Goal: Information Seeking & Learning: Check status

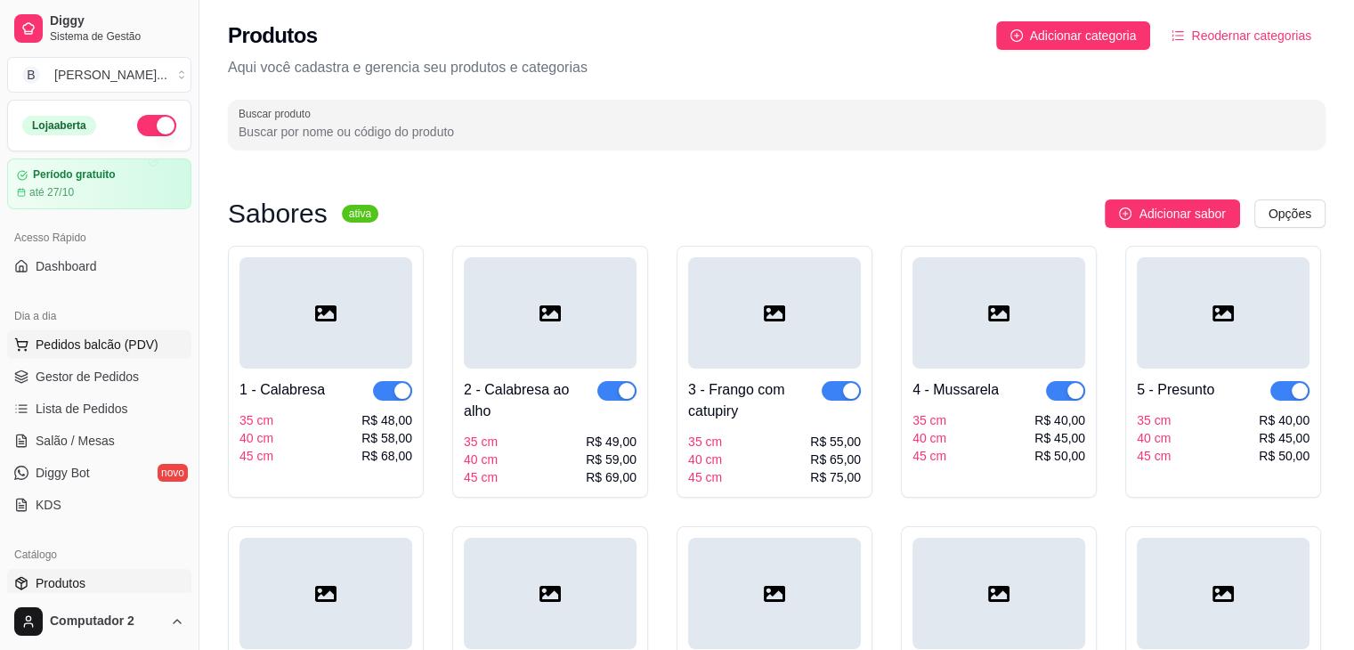
click at [84, 346] on span "Pedidos balcão (PDV)" at bounding box center [97, 344] width 123 height 18
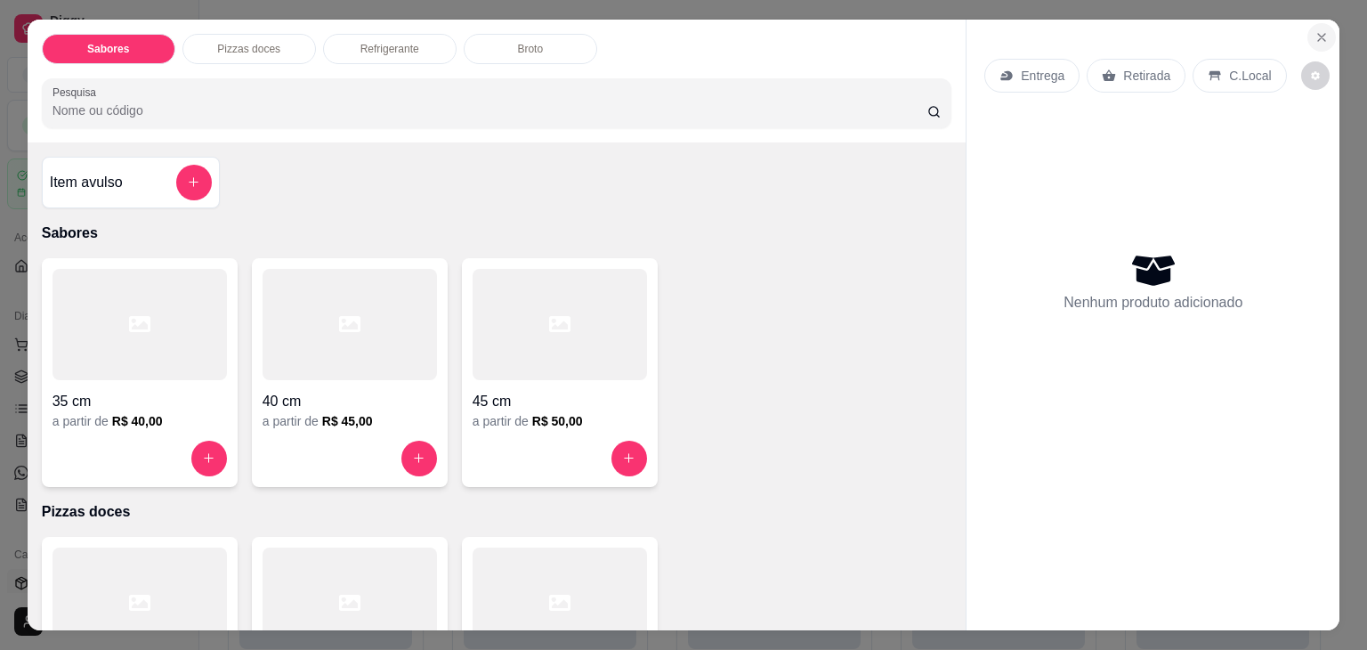
click at [1317, 34] on icon "Close" at bounding box center [1321, 37] width 14 height 14
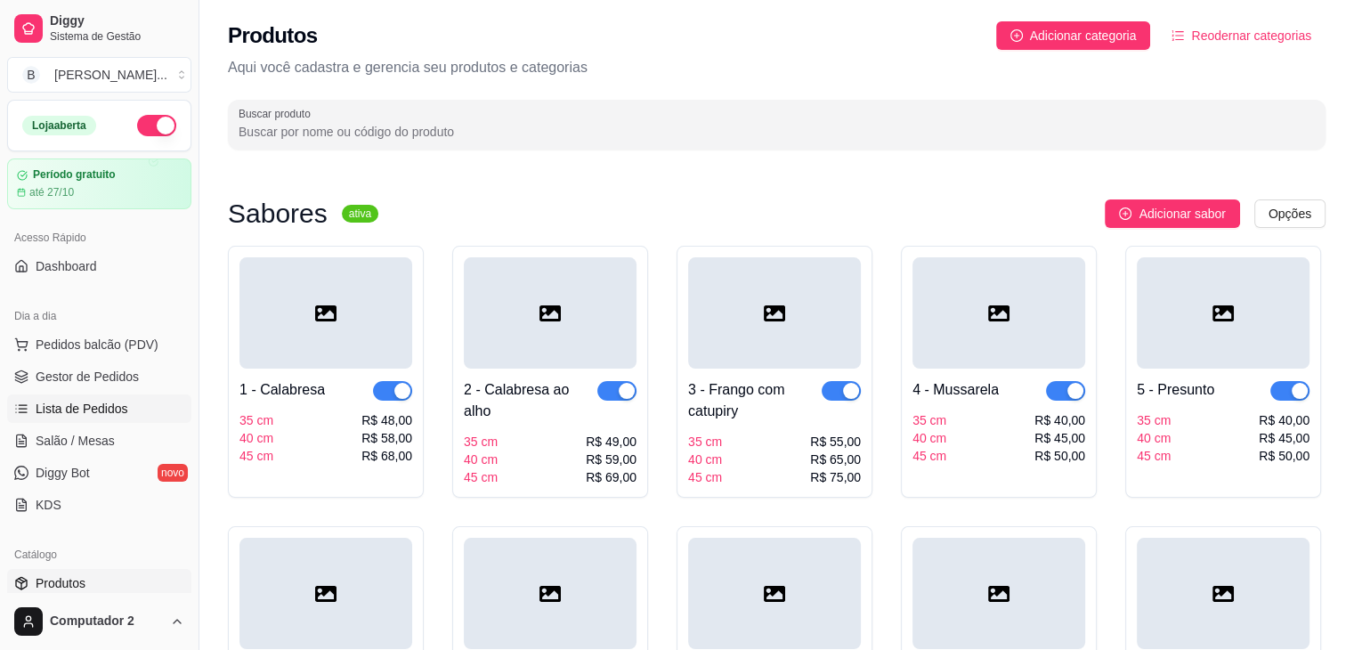
click at [91, 408] on span "Lista de Pedidos" at bounding box center [82, 409] width 93 height 18
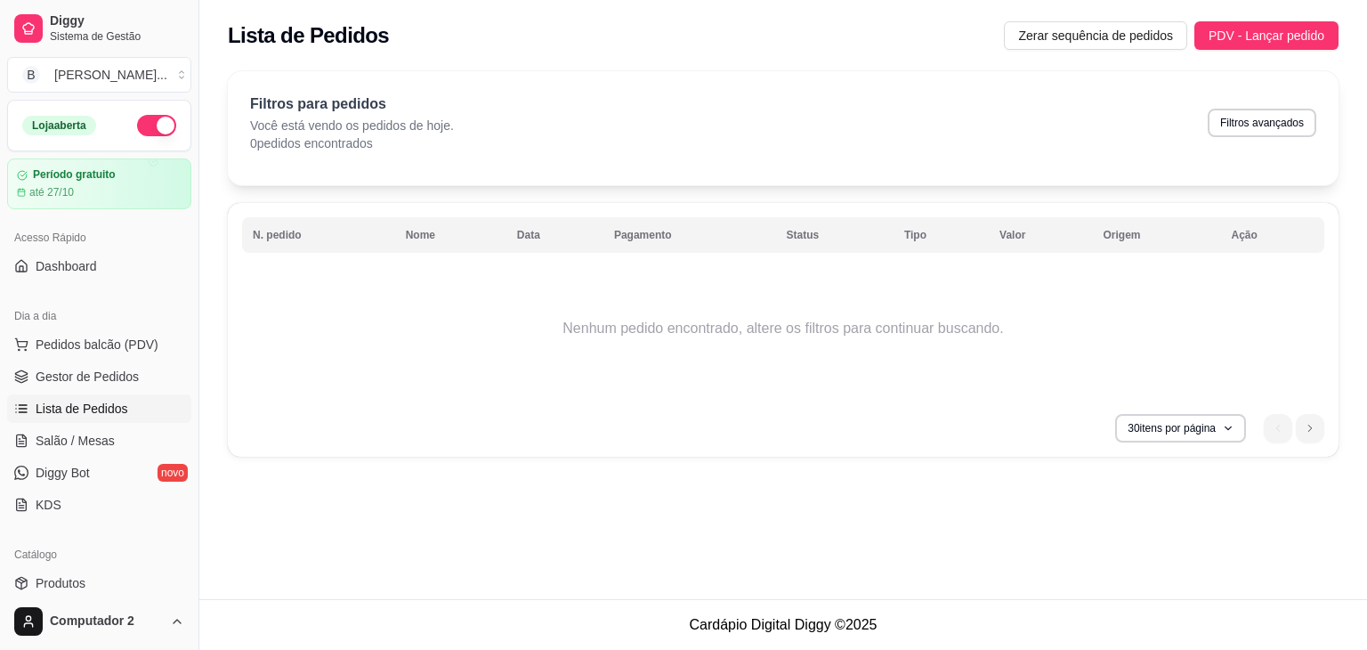
click at [1174, 8] on div "Lista de Pedidos Zerar sequência de pedidos PDV - Lançar pedido" at bounding box center [783, 30] width 1168 height 61
click at [1213, 428] on button "30 itens por página" at bounding box center [1180, 428] width 131 height 28
click at [1226, 427] on icon "button" at bounding box center [1227, 428] width 11 height 11
click at [1225, 429] on icon "button" at bounding box center [1227, 428] width 11 height 11
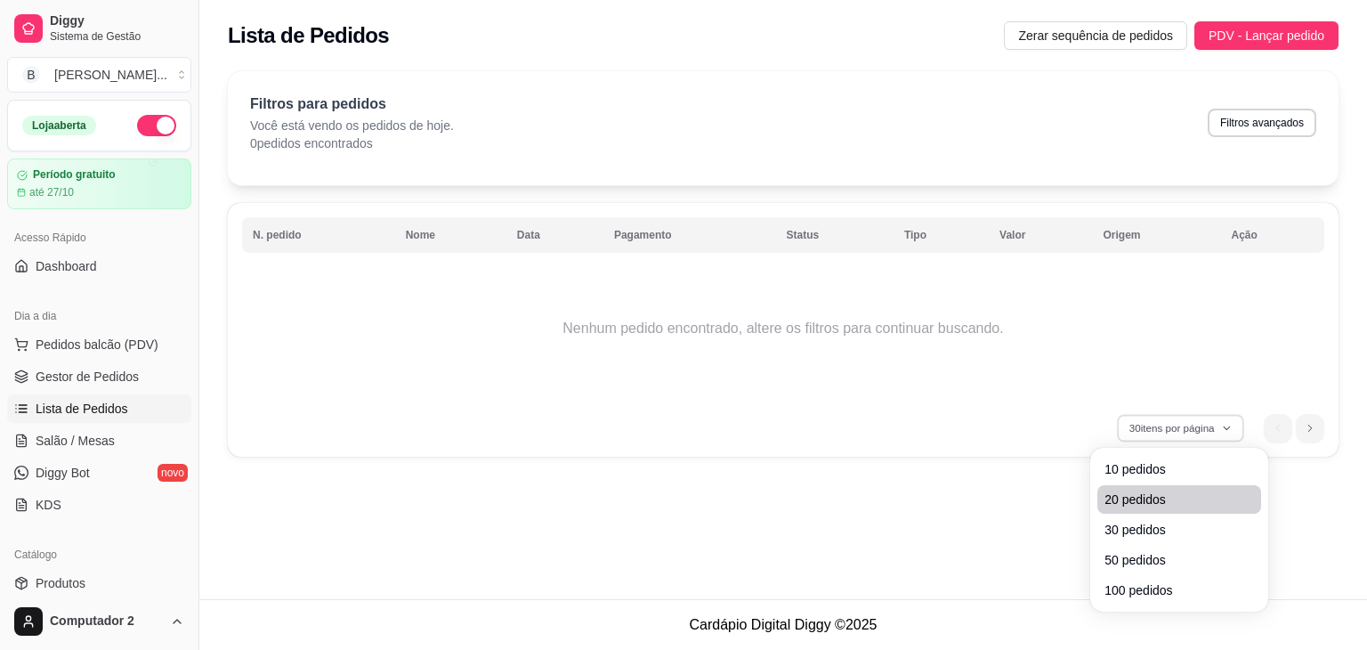
click at [1146, 508] on li "20 pedidos" at bounding box center [1179, 499] width 164 height 28
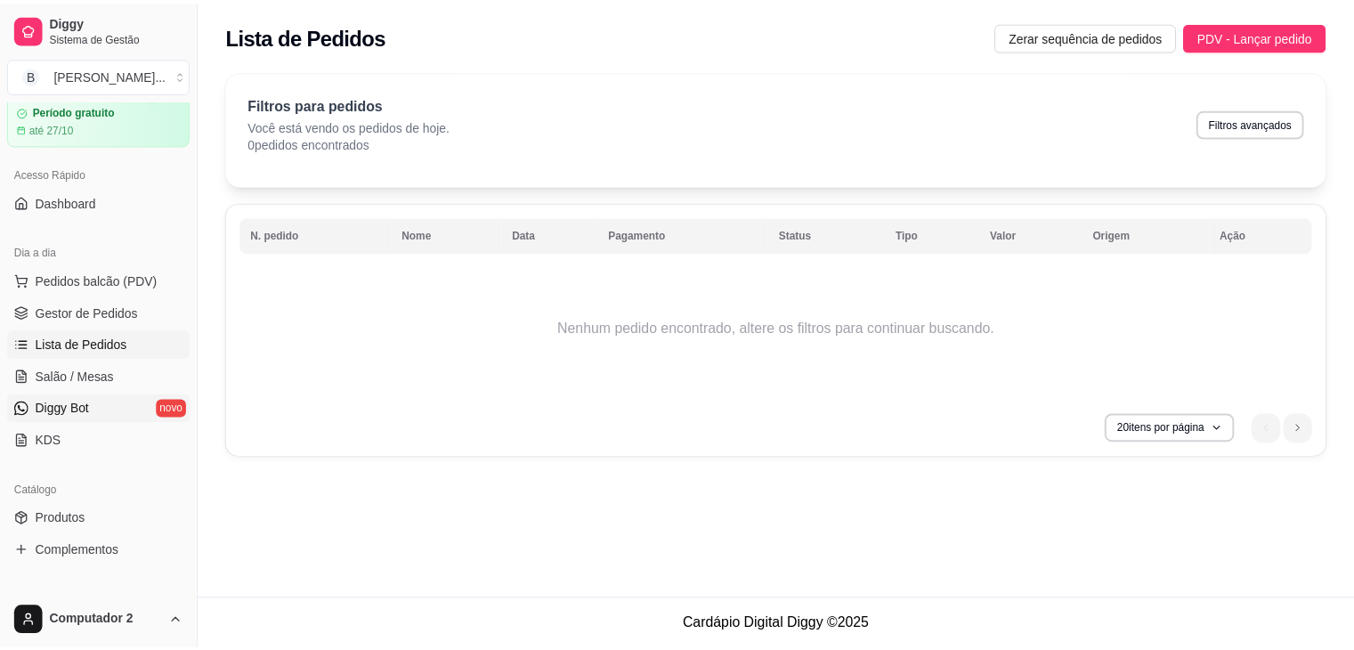
scroll to position [65, 0]
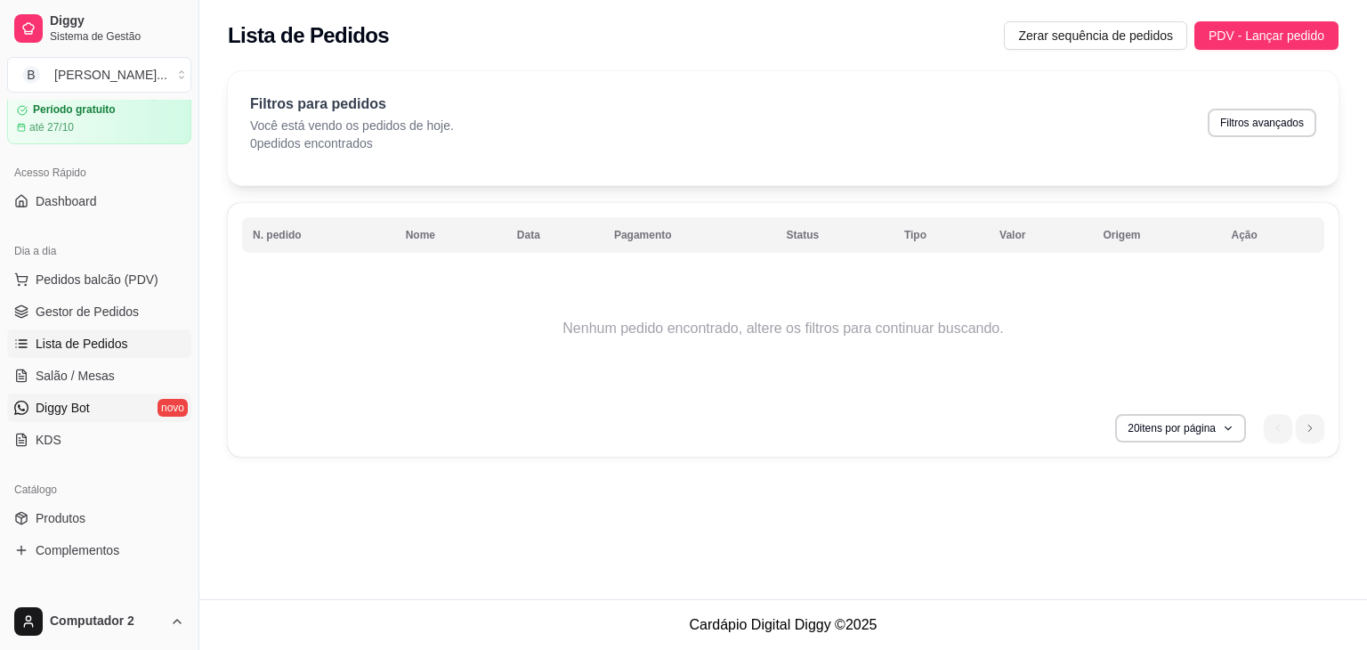
click at [60, 403] on span "Diggy Bot" at bounding box center [63, 408] width 54 height 18
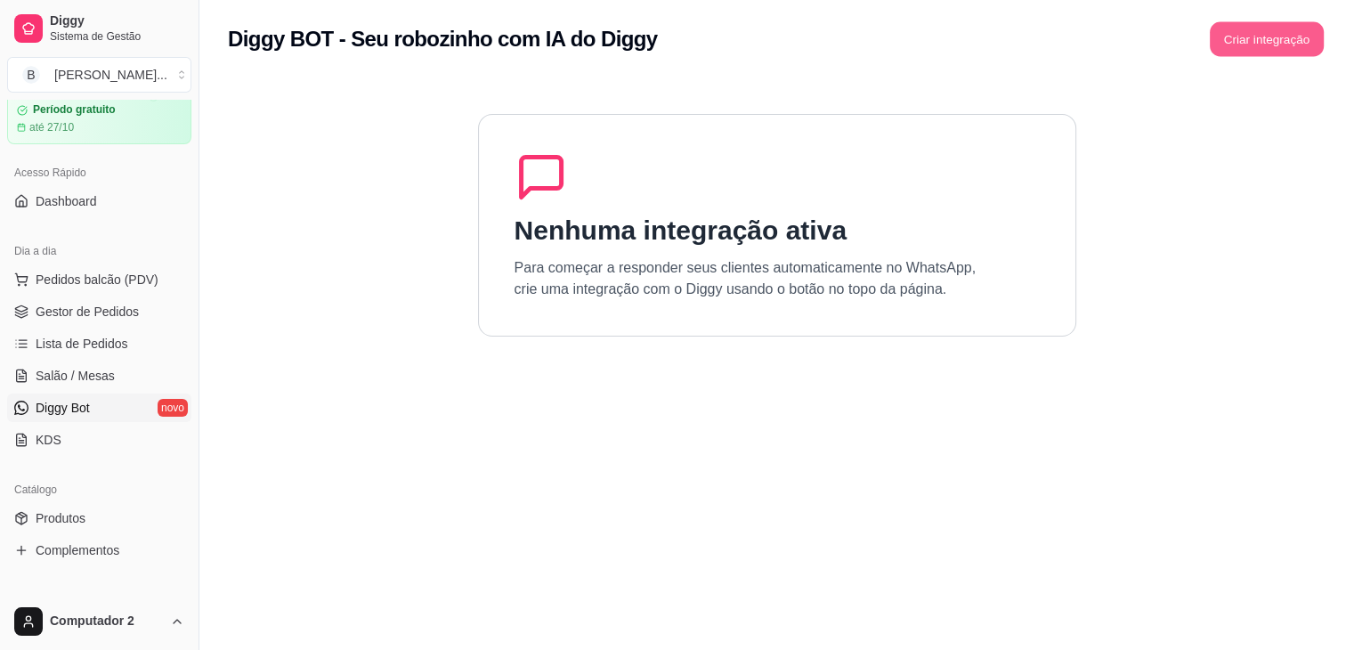
click at [1233, 41] on button "Criar integração" at bounding box center [1266, 39] width 114 height 35
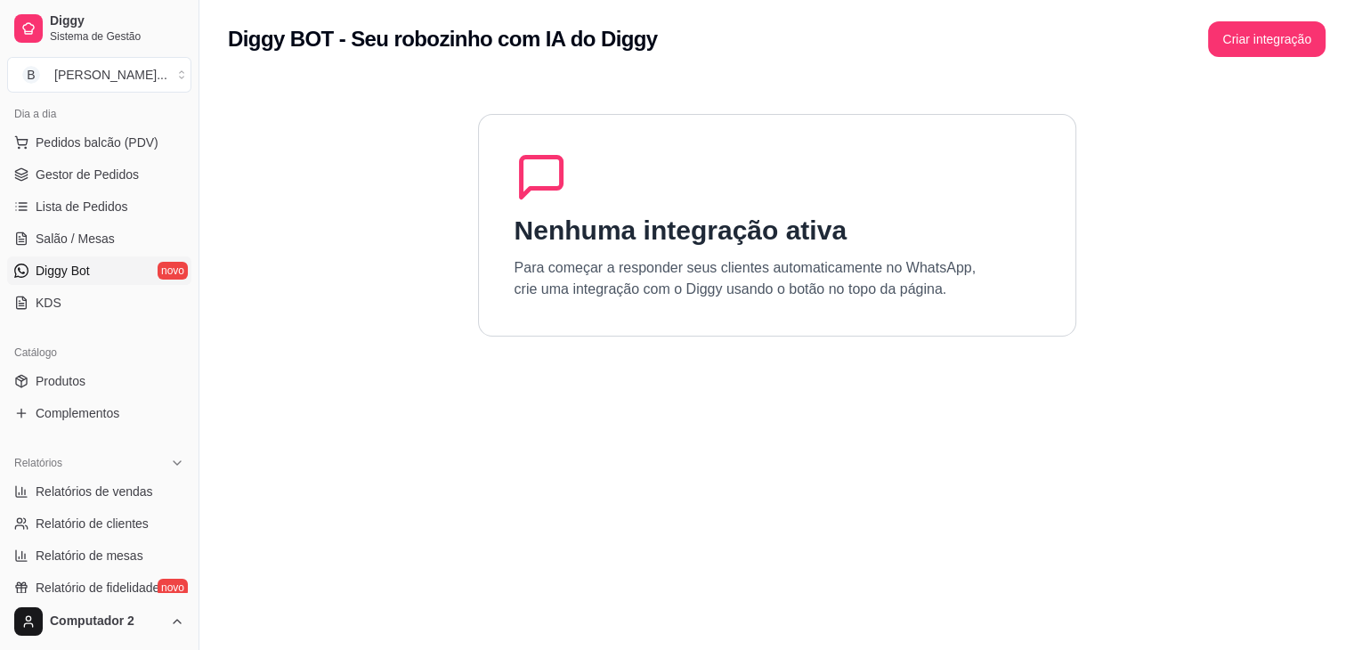
scroll to position [219, 0]
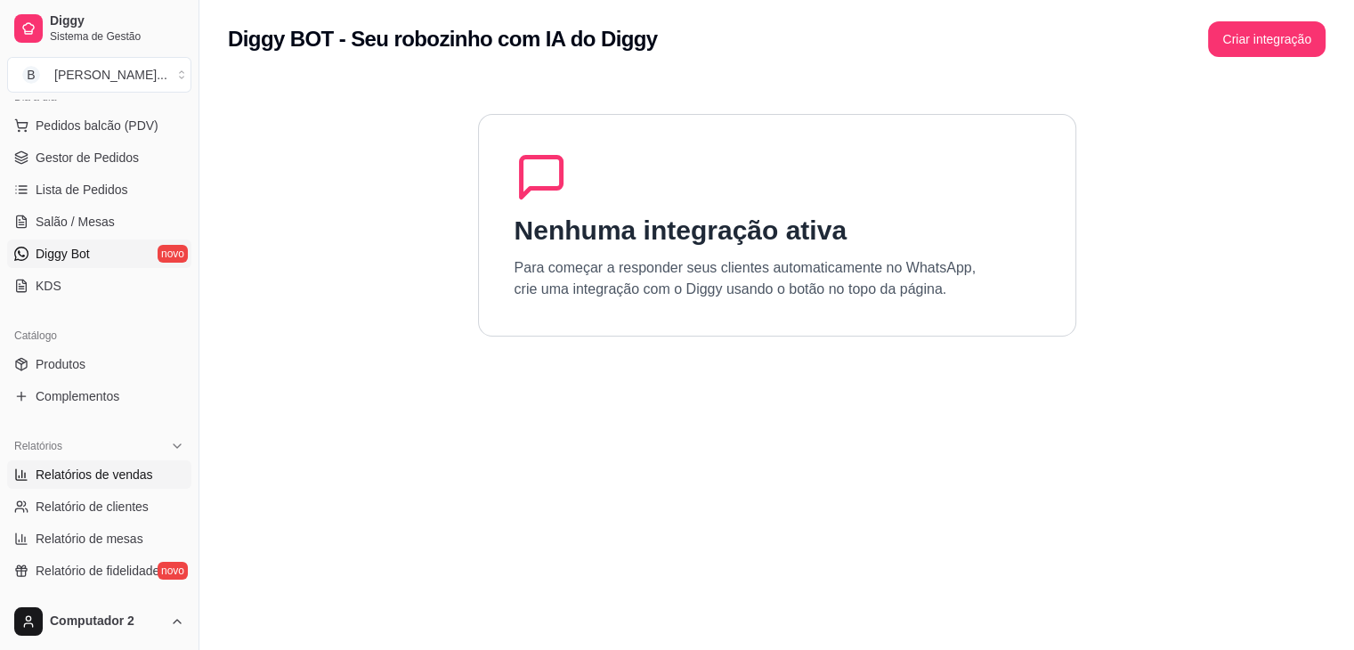
click at [86, 474] on span "Relatórios de vendas" at bounding box center [94, 474] width 117 height 18
select select "ALL"
select select "0"
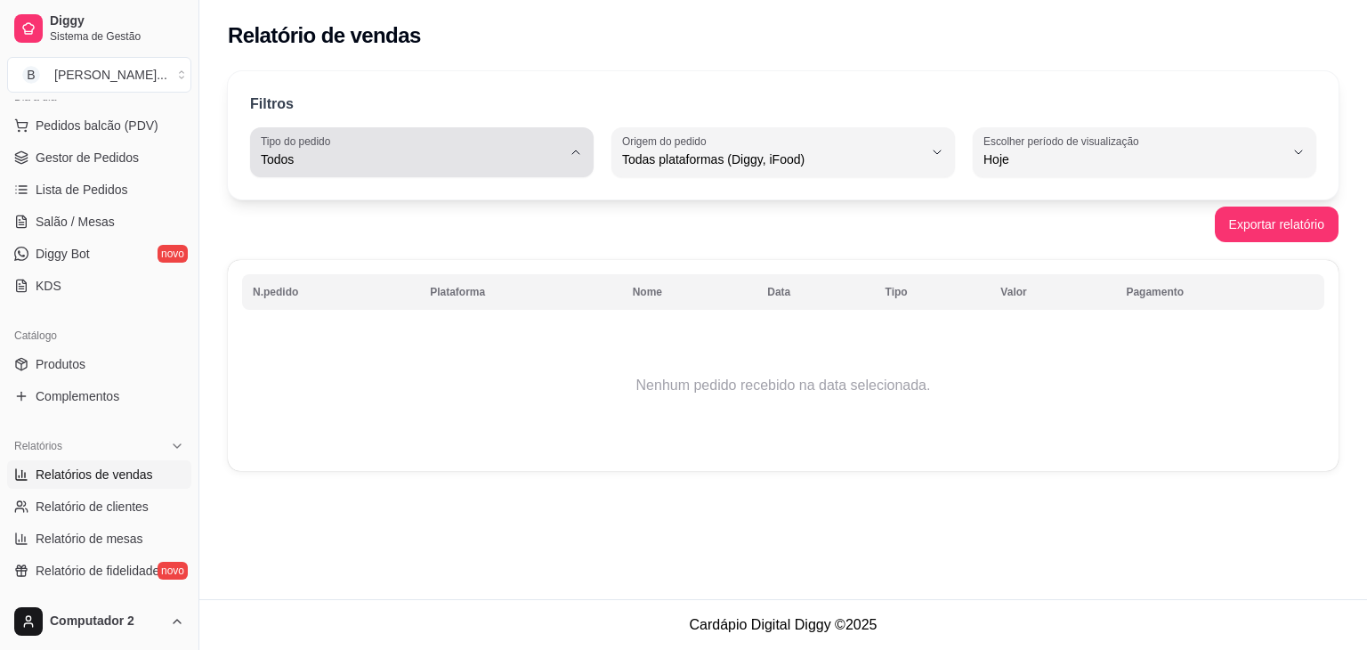
click at [467, 165] on span "Todos" at bounding box center [411, 159] width 301 height 18
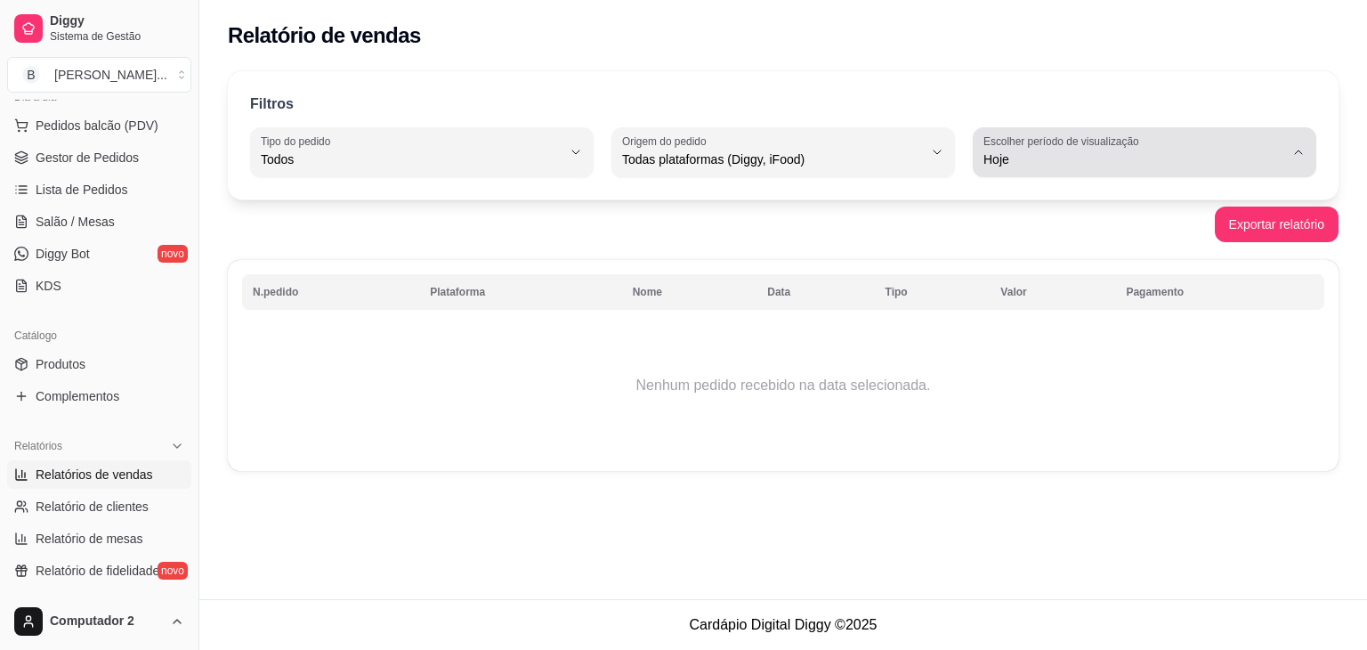
click at [1007, 142] on label "Escolher período de visualização" at bounding box center [1063, 140] width 161 height 15
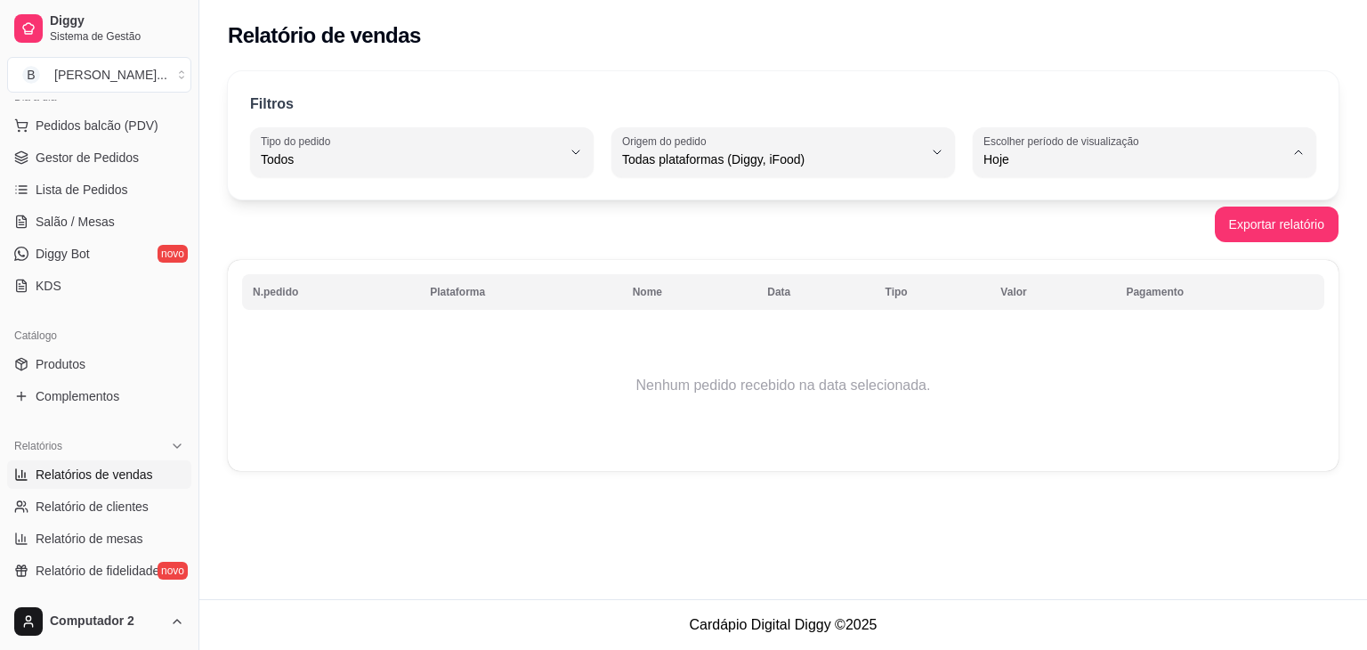
click at [998, 237] on span "Ontem" at bounding box center [1136, 230] width 286 height 17
type input "1"
select select "1"
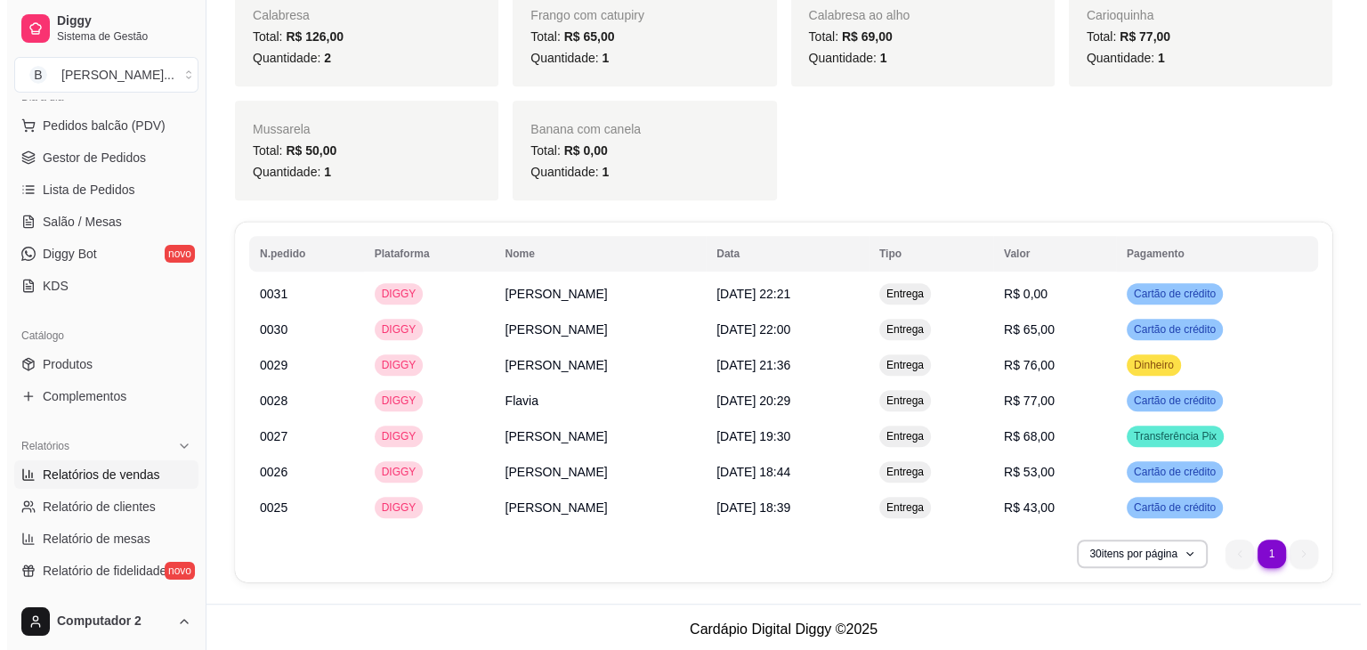
scroll to position [929, 0]
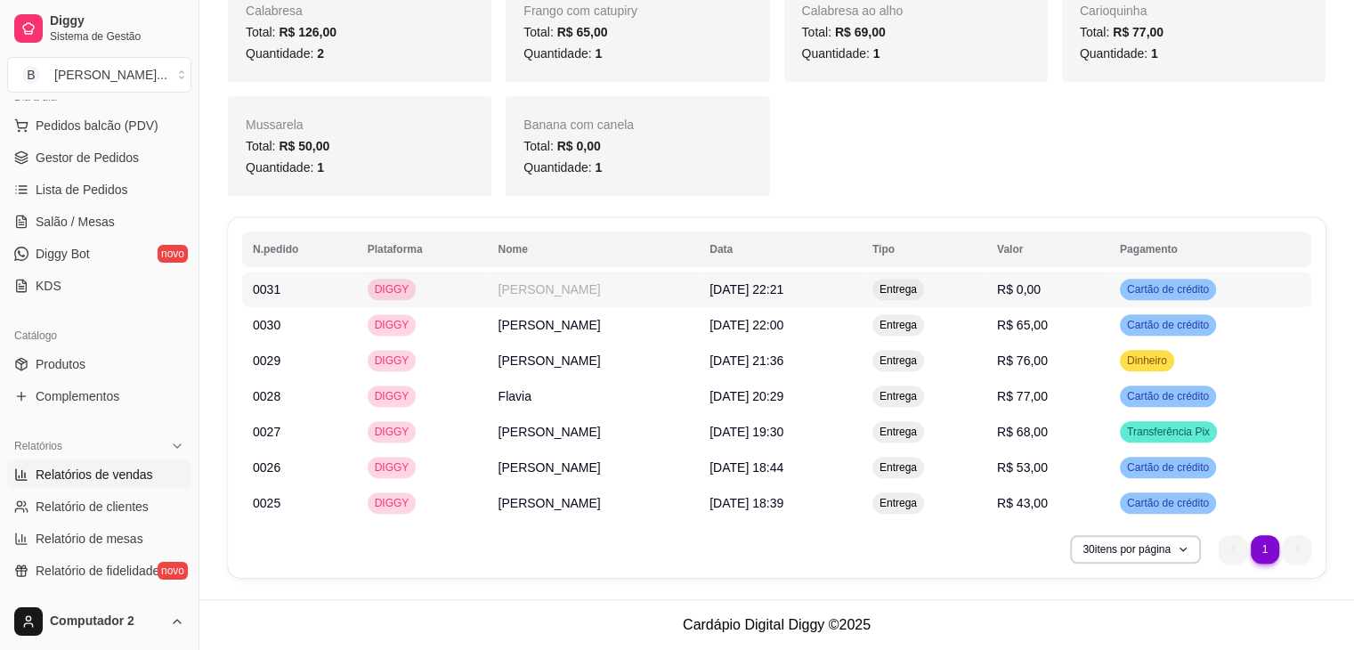
click at [1040, 290] on span "R$ 0,00" at bounding box center [1019, 289] width 44 height 14
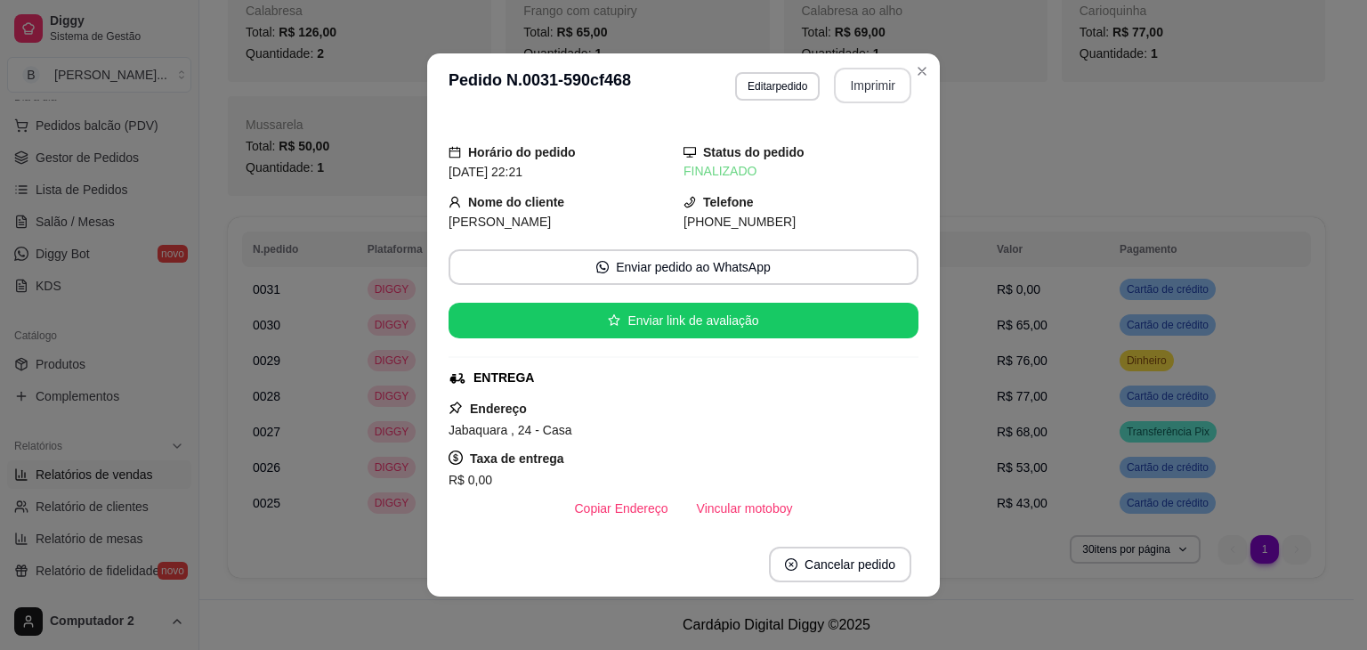
click at [861, 87] on button "Imprimir" at bounding box center [872, 86] width 77 height 36
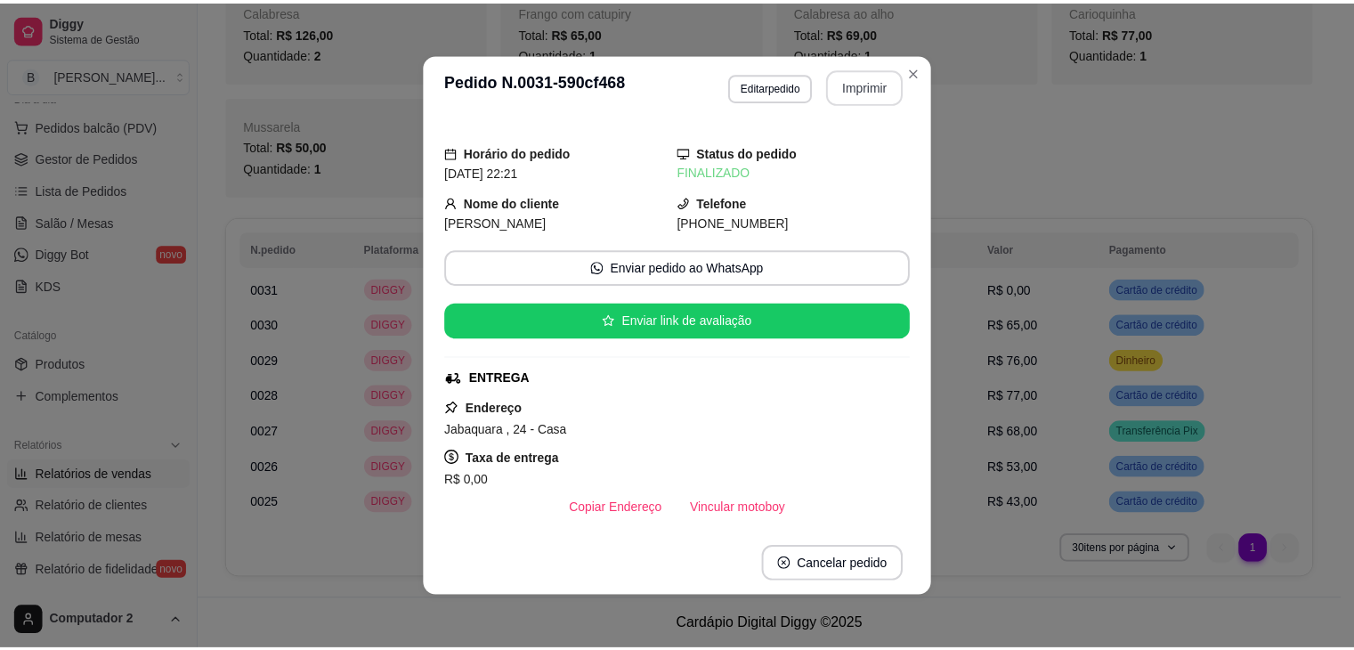
scroll to position [0, 0]
